Goal: Transaction & Acquisition: Obtain resource

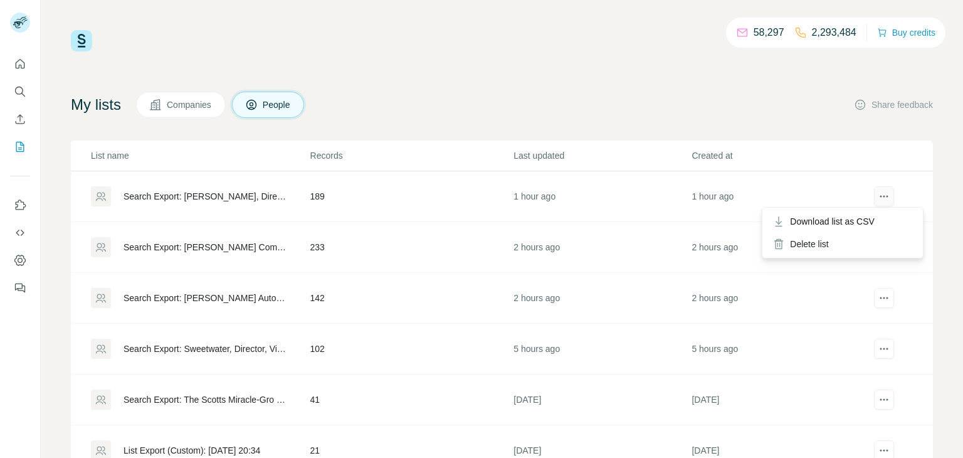
click at [885, 204] on button "actions" at bounding box center [884, 196] width 20 height 20
click at [854, 219] on span "Download list as CSV" at bounding box center [832, 221] width 85 height 13
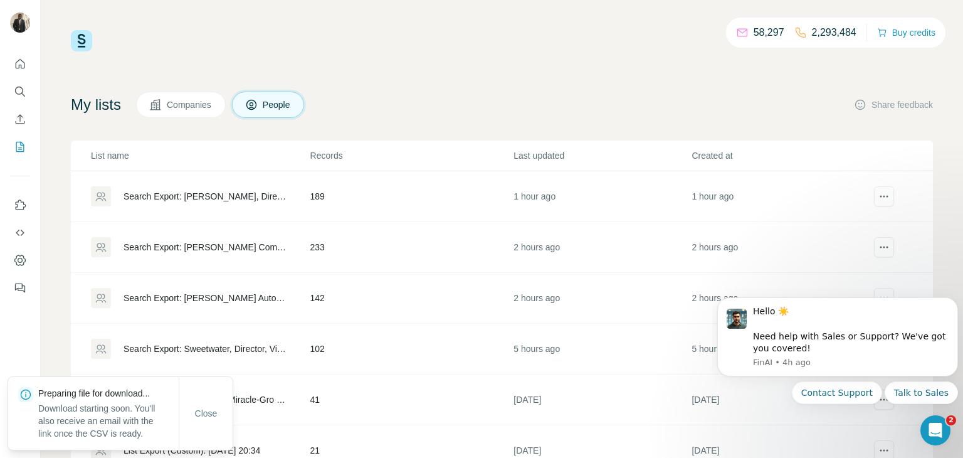
click at [854, 219] on td "1 hour ago" at bounding box center [780, 196] width 178 height 51
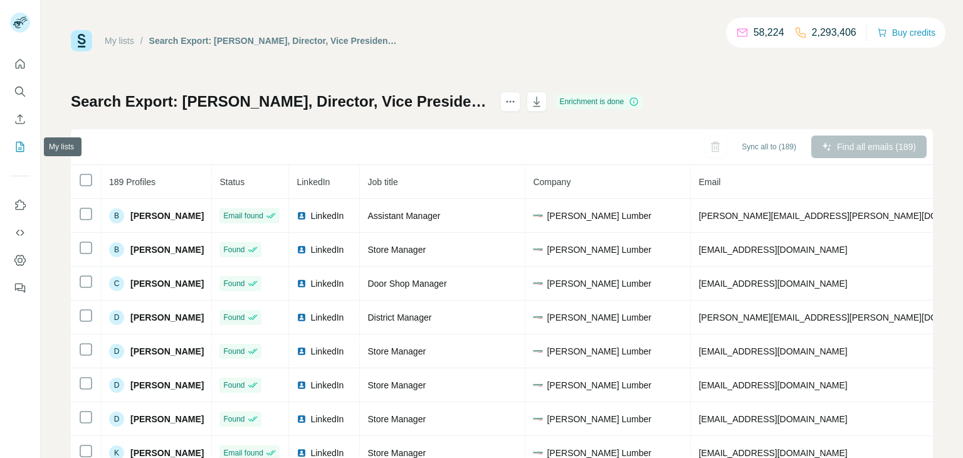
click at [18, 149] on icon "My lists" at bounding box center [20, 146] width 13 height 13
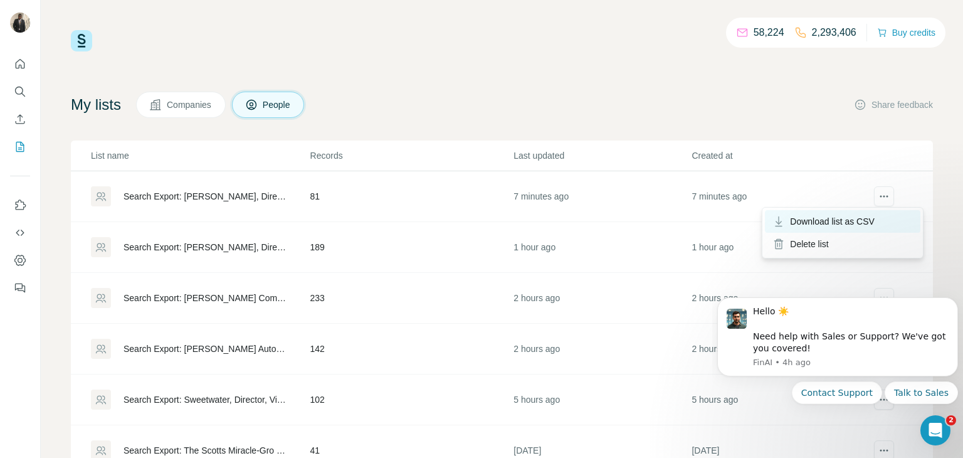
click at [838, 222] on span "Download list as CSV" at bounding box center [832, 221] width 85 height 13
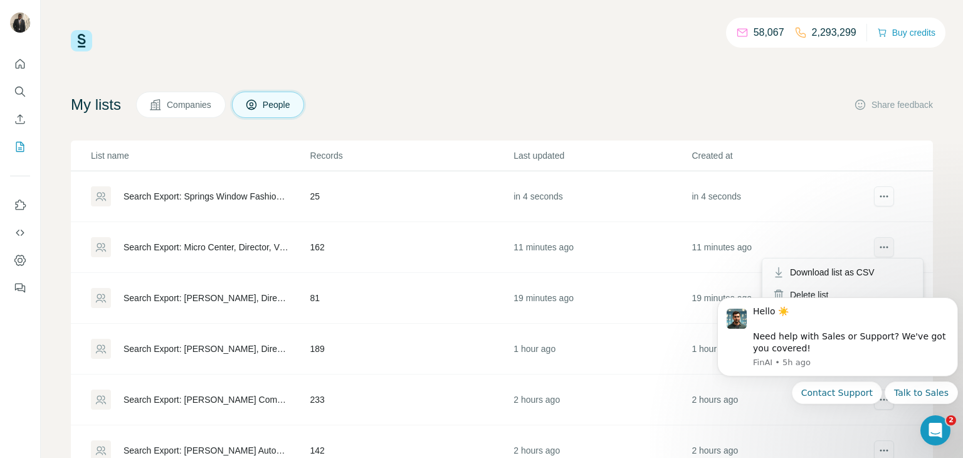
click at [887, 250] on icon "actions" at bounding box center [884, 247] width 13 height 13
click at [847, 277] on span "Download list as CSV" at bounding box center [832, 272] width 85 height 13
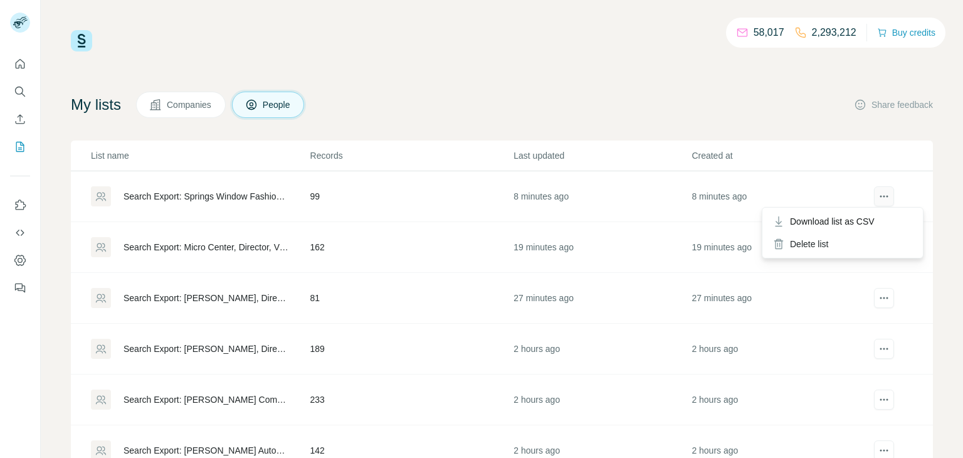
click at [878, 187] on button "actions" at bounding box center [884, 196] width 20 height 20
click at [892, 199] on button "actions" at bounding box center [884, 196] width 20 height 20
click at [843, 223] on span "Download list as CSV" at bounding box center [832, 221] width 85 height 13
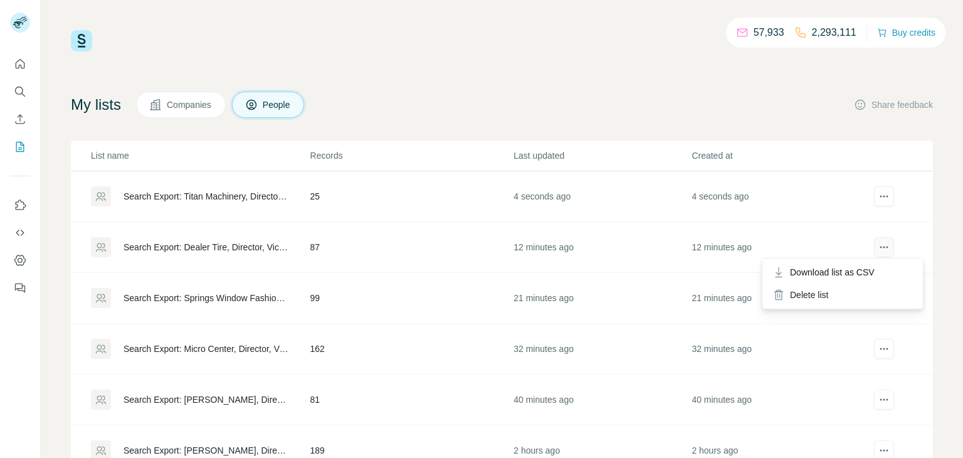
click at [883, 254] on button "actions" at bounding box center [884, 247] width 20 height 20
click at [844, 271] on span "Download list as CSV" at bounding box center [832, 272] width 85 height 13
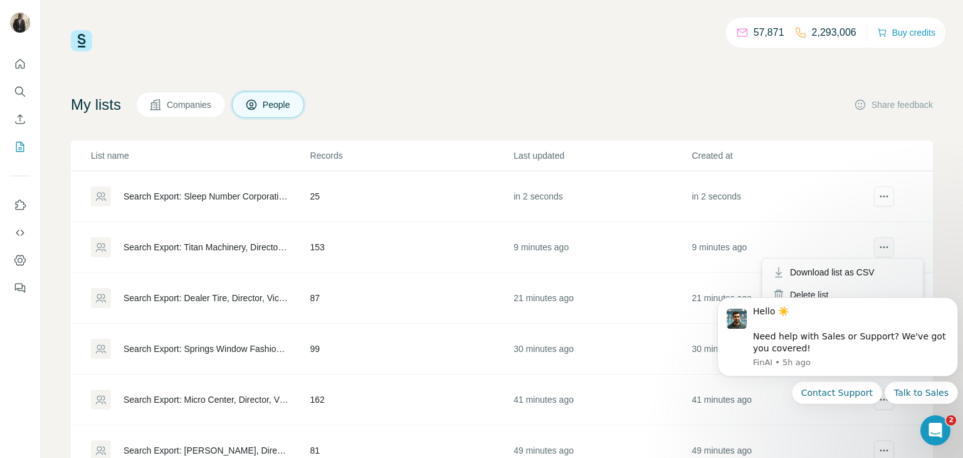
click at [874, 243] on button "actions" at bounding box center [884, 247] width 20 height 20
click at [867, 264] on div "Download list as CSV" at bounding box center [842, 272] width 155 height 23
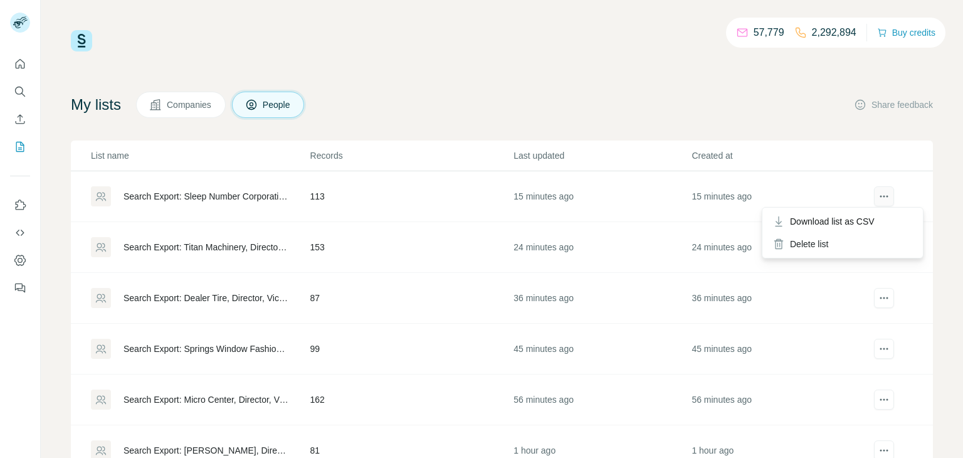
click at [877, 199] on button "actions" at bounding box center [884, 196] width 20 height 20
click at [880, 201] on icon "actions" at bounding box center [884, 196] width 13 height 13
click at [846, 220] on span "Download list as CSV" at bounding box center [832, 221] width 85 height 13
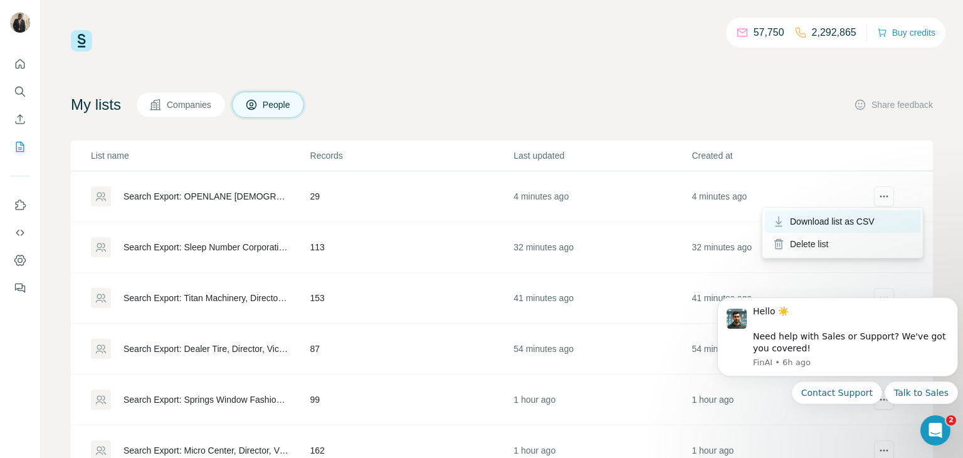
click at [858, 219] on span "Download list as CSV" at bounding box center [832, 221] width 85 height 13
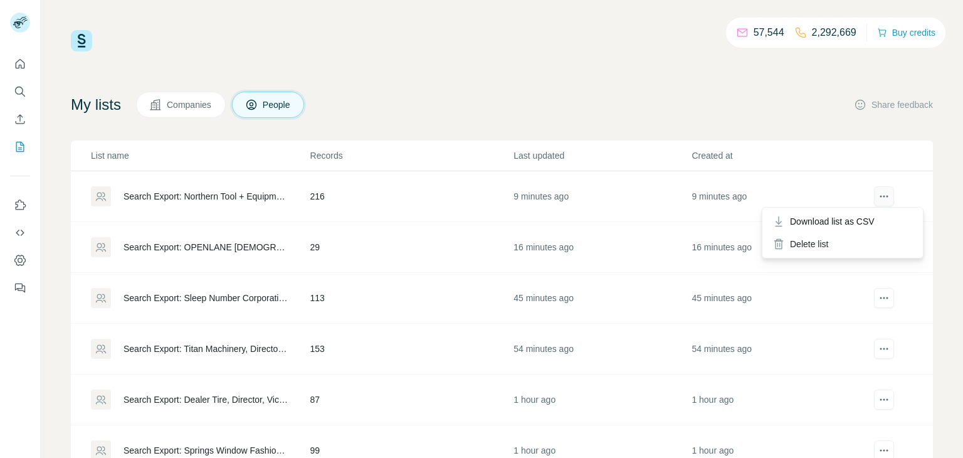
click at [884, 196] on icon "actions" at bounding box center [884, 197] width 2 height 2
click at [881, 194] on icon "actions" at bounding box center [884, 196] width 13 height 13
click at [859, 216] on span "Download list as CSV" at bounding box center [832, 221] width 85 height 13
